Goal: Find contact information: Find contact information

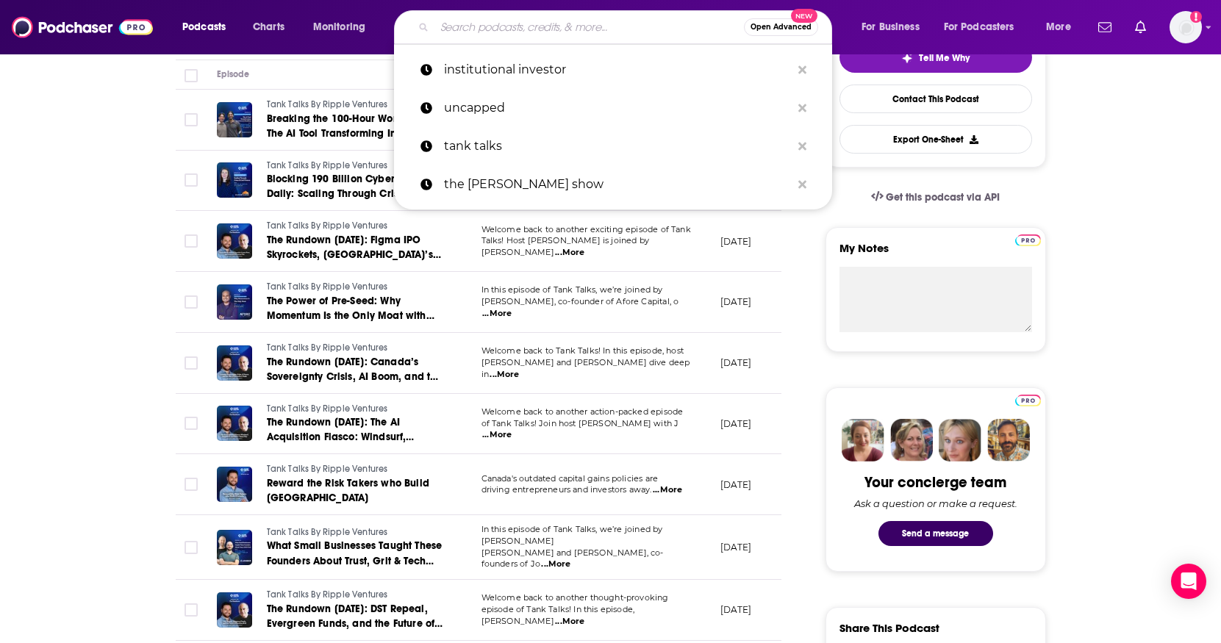
click at [468, 29] on input "Search podcasts, credits, & more..." at bounding box center [588, 27] width 309 height 24
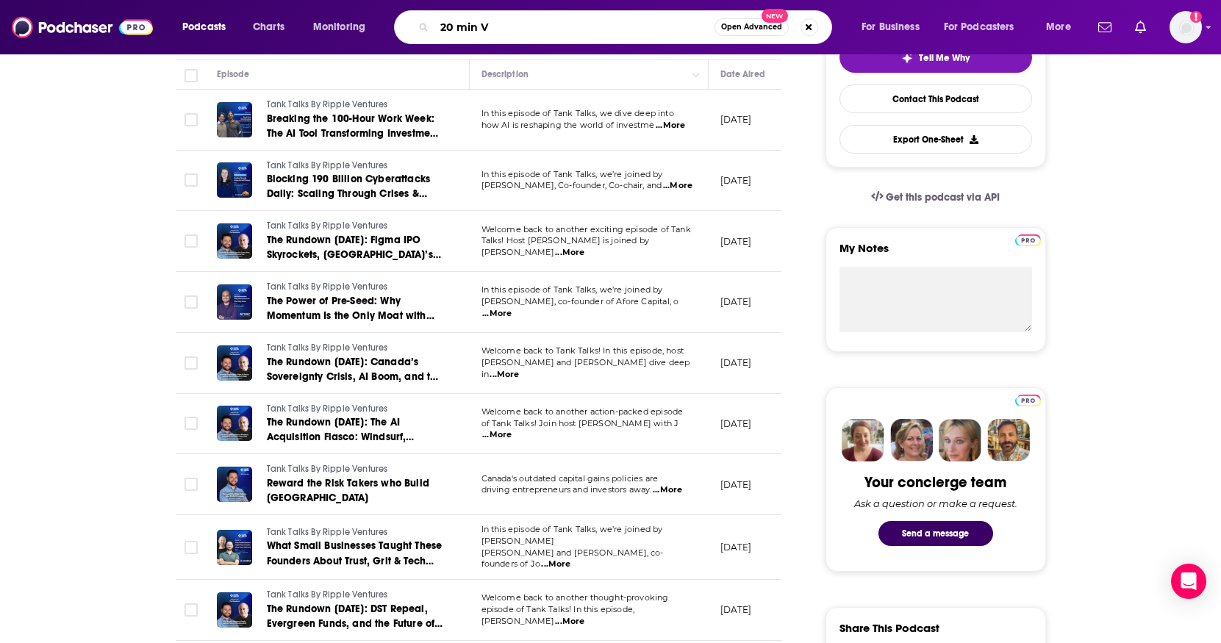
type input "20 min VC"
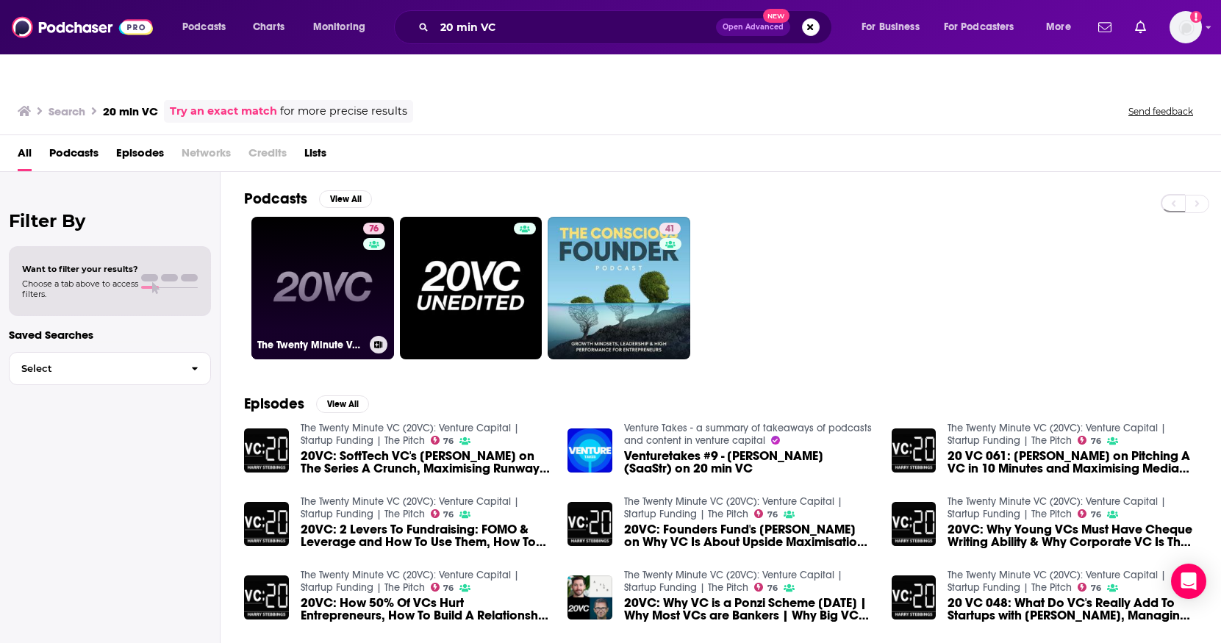
click at [354, 293] on link "76 The Twenty Minute VC (20VC): Venture Capital | Startup Funding | The Pitch" at bounding box center [322, 288] width 143 height 143
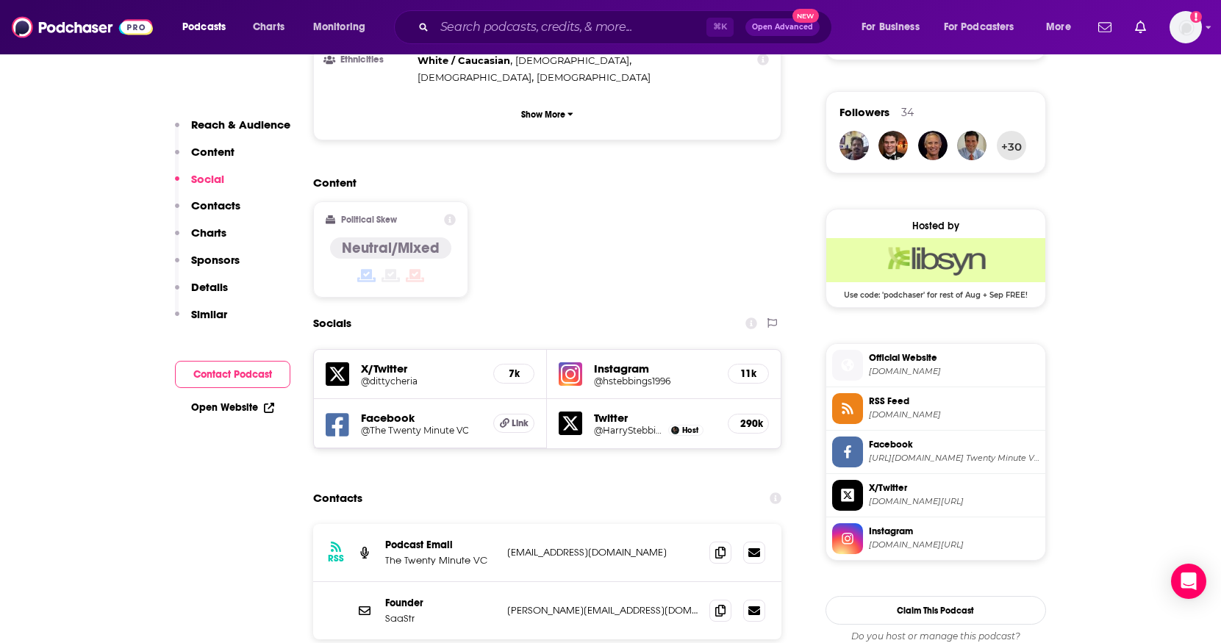
scroll to position [1070, 0]
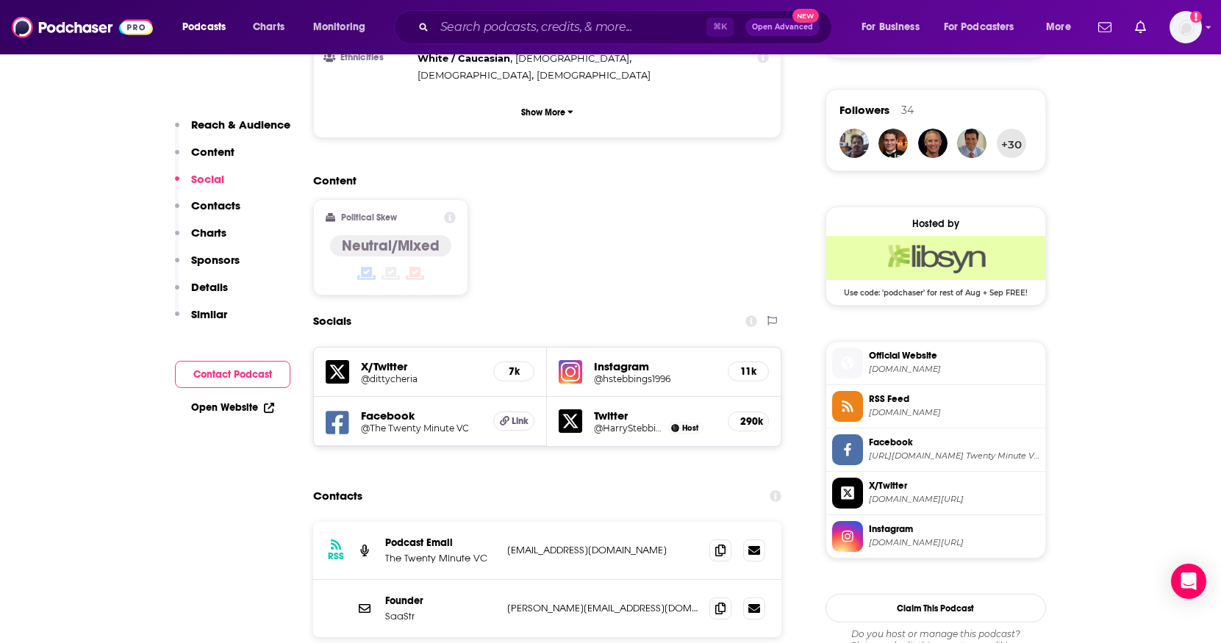
drag, startPoint x: 672, startPoint y: 431, endPoint x: 507, endPoint y: 431, distance: 164.6
click at [507, 544] on p "[EMAIL_ADDRESS][DOMAIN_NAME]" at bounding box center [602, 550] width 191 height 12
copy p "[EMAIL_ADDRESS][DOMAIN_NAME]"
drag, startPoint x: 653, startPoint y: 491, endPoint x: 506, endPoint y: 485, distance: 146.3
click at [507, 602] on p "[PERSON_NAME][EMAIL_ADDRESS][DOMAIN_NAME]" at bounding box center [602, 608] width 191 height 12
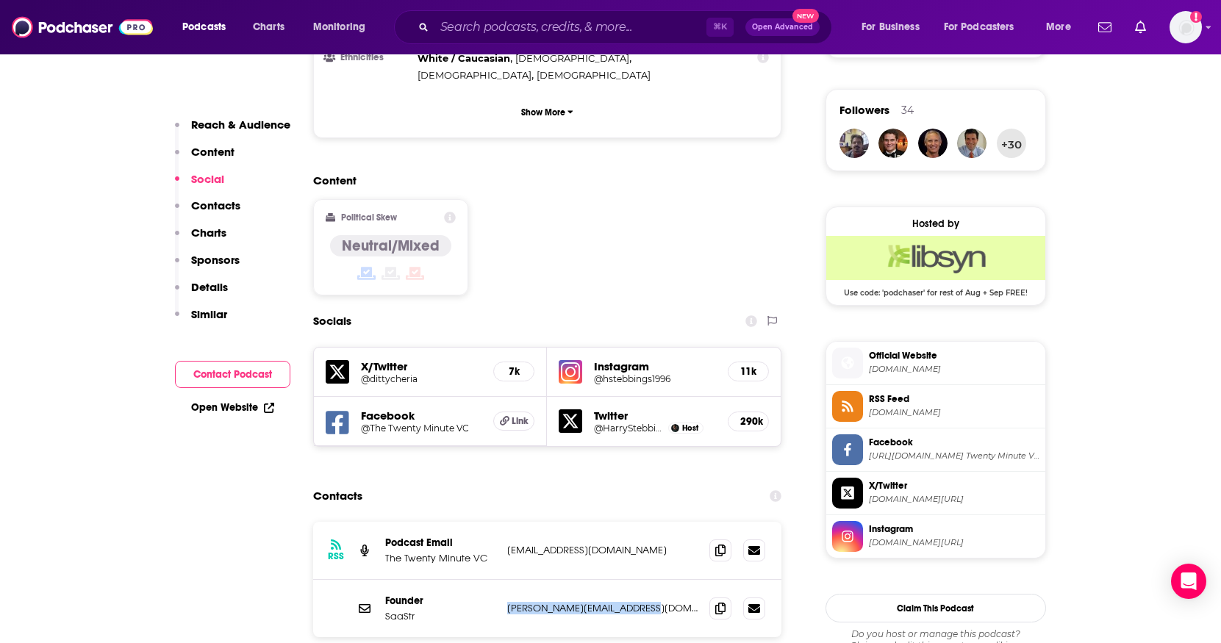
copy p "[PERSON_NAME][EMAIL_ADDRESS][DOMAIN_NAME]"
